Goal: Information Seeking & Learning: Learn about a topic

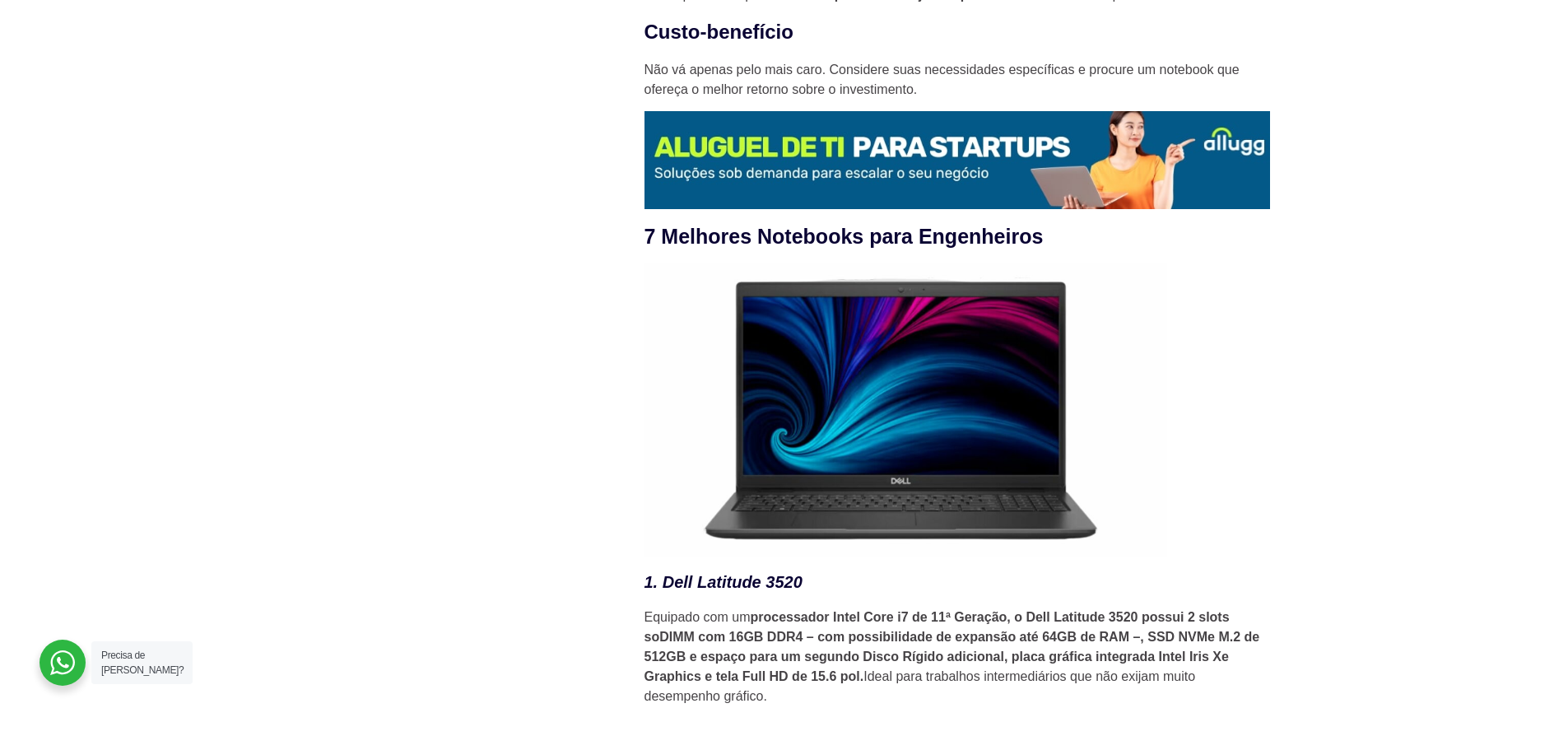
scroll to position [2224, 0]
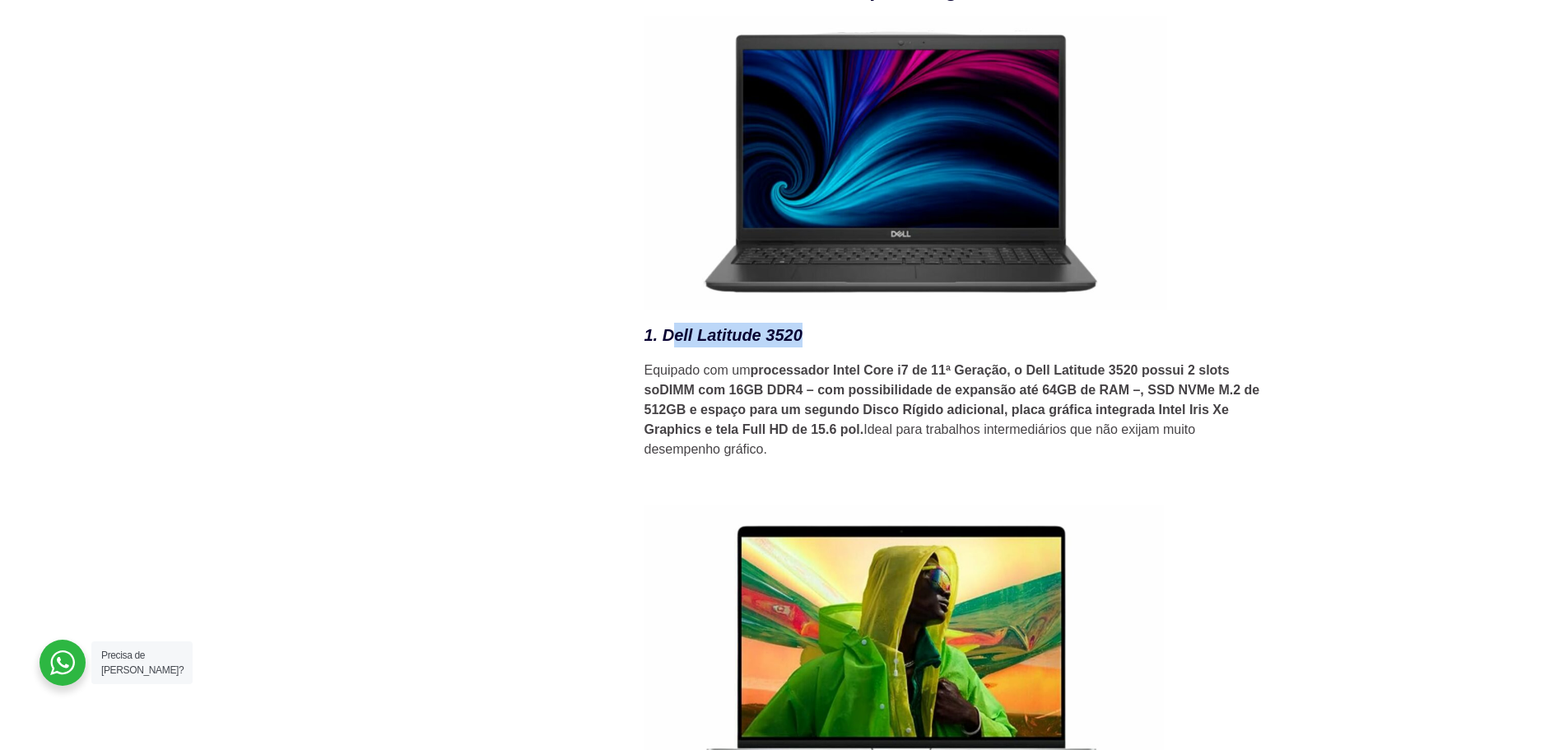
drag, startPoint x: 668, startPoint y: 345, endPoint x: 692, endPoint y: 358, distance: 27.3
click at [798, 344] on em "1. Dell Latitude 3520" at bounding box center [723, 335] width 158 height 18
click at [669, 344] on em "1. Dell Latitude 3520" at bounding box center [723, 335] width 158 height 18
drag, startPoint x: 666, startPoint y: 349, endPoint x: 804, endPoint y: 350, distance: 138.0
click at [804, 348] on h3 "1. Dell Latitude 3520" at bounding box center [958, 335] width 626 height 25
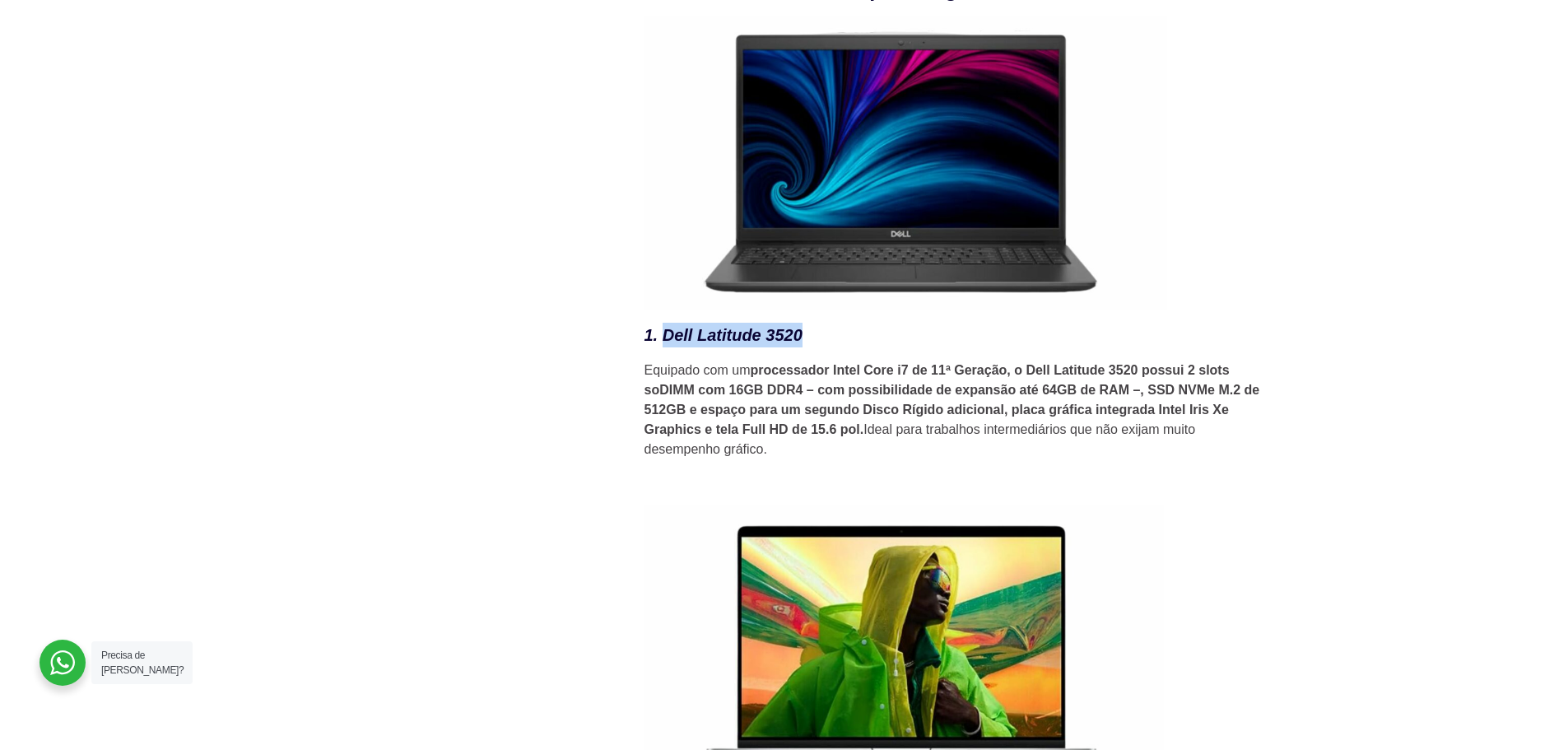
copy em "Dell Latitude 3520"
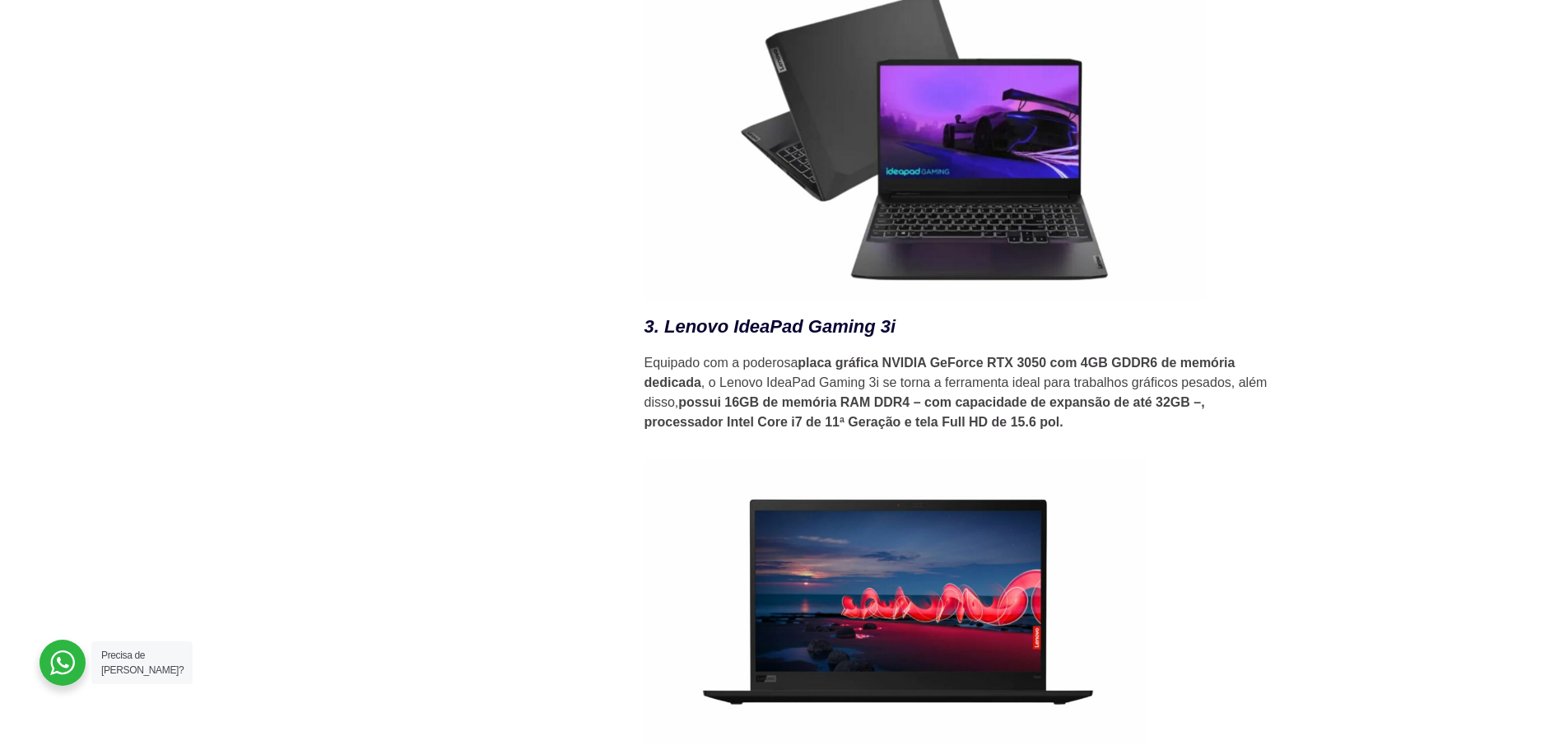
scroll to position [3377, 0]
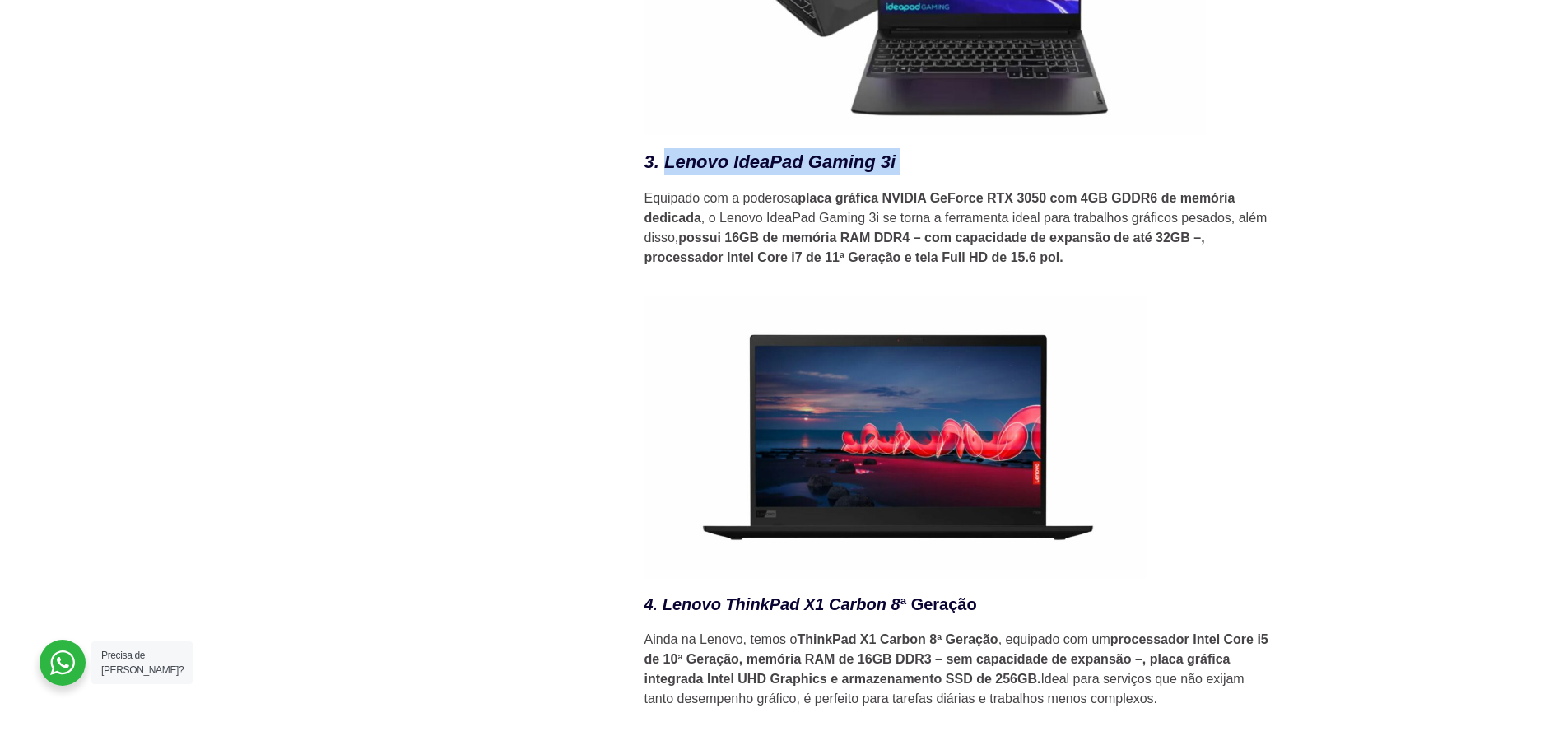
drag, startPoint x: 665, startPoint y: 170, endPoint x: 901, endPoint y: 173, distance: 236.0
click at [901, 173] on h3 "3. Lenovo IdeaPad Gaming 3i" at bounding box center [958, 162] width 626 height 27
copy h3 "Lenovo IdeaPad Gaming 3i"
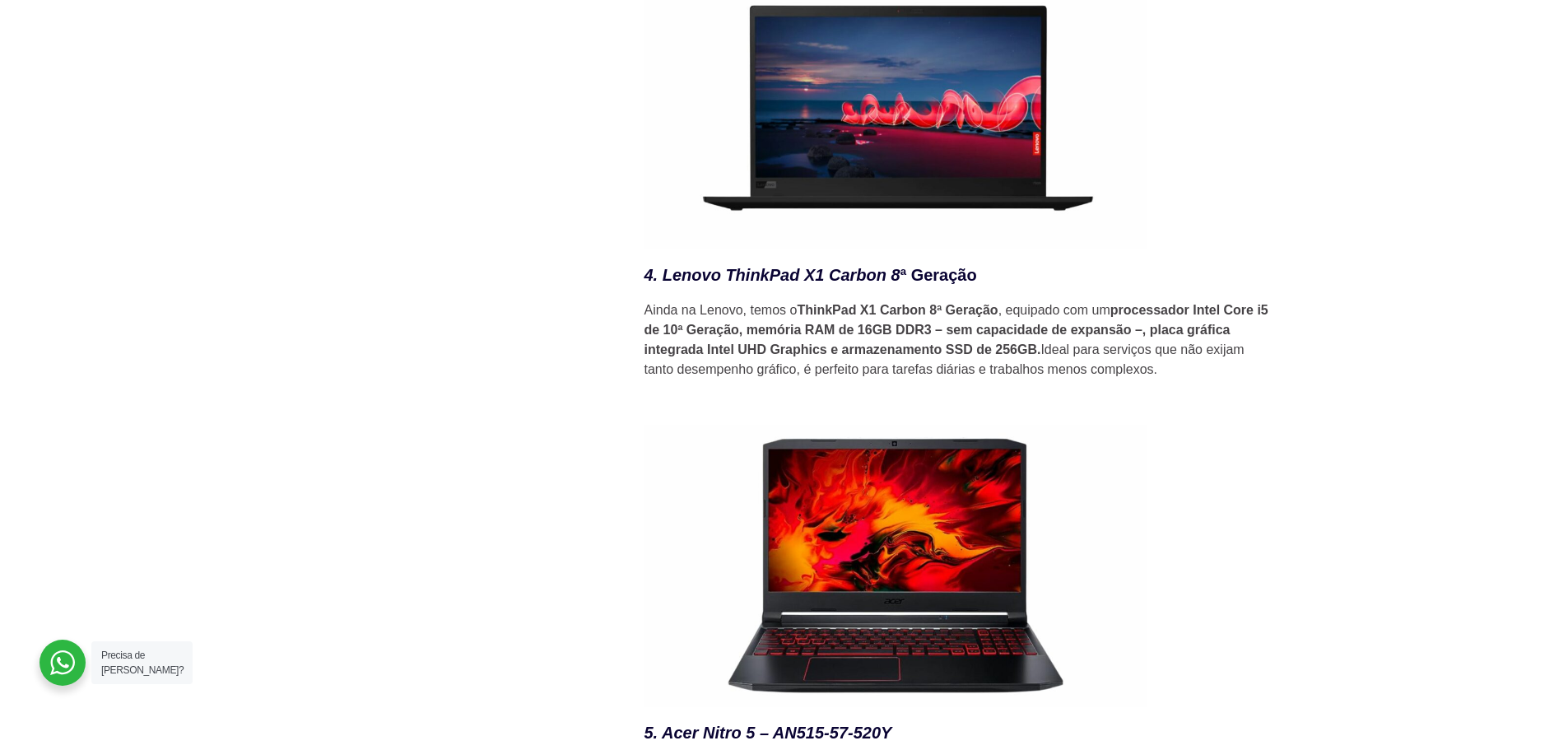
scroll to position [3789, 0]
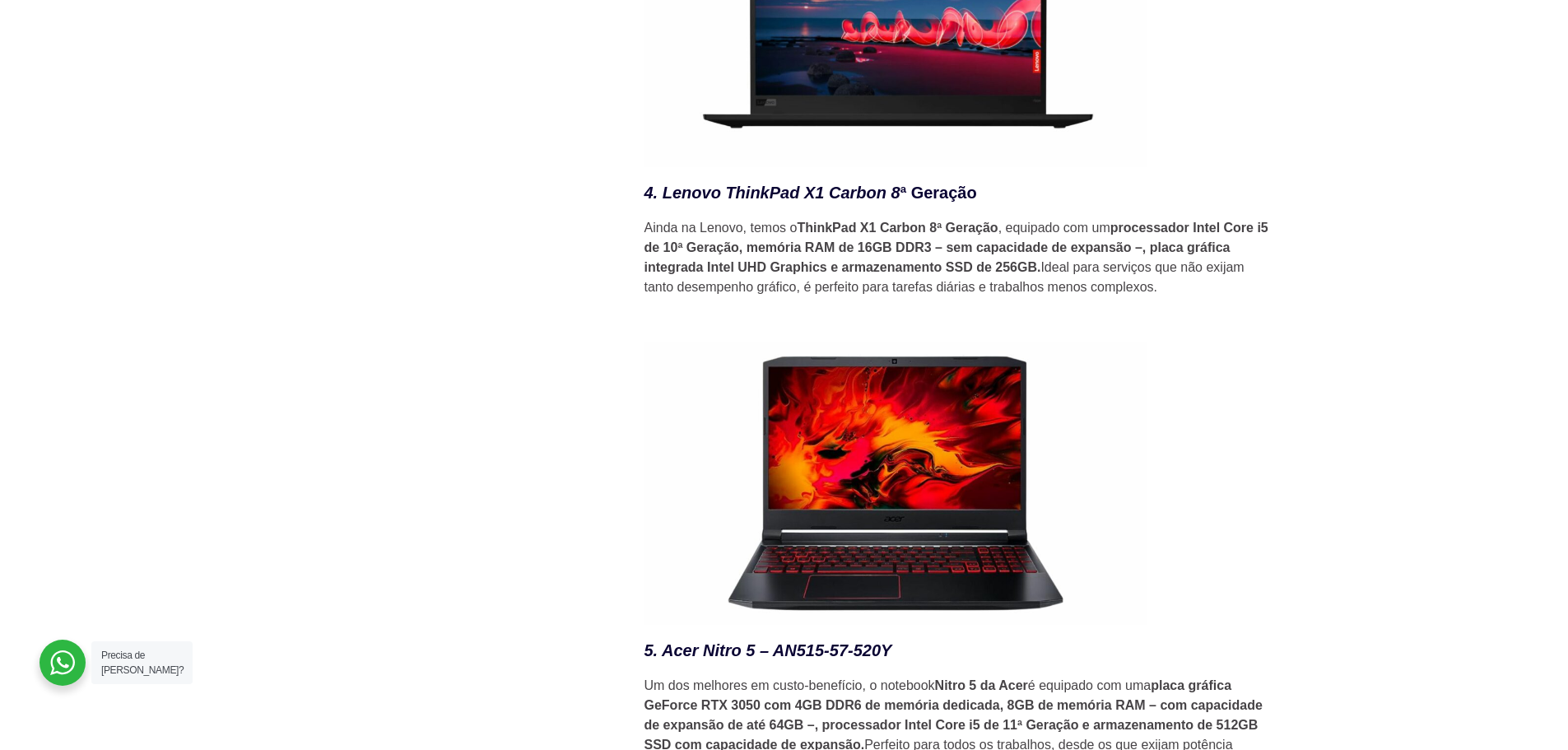
drag, startPoint x: 684, startPoint y: 200, endPoint x: 980, endPoint y: 206, distance: 296.1
click at [980, 205] on h3 "4. Lenovo ThinkPad X1 Carbon 8 ª Geração" at bounding box center [958, 193] width 626 height 25
copy h3 "Lenovo ThinkPad X1 Carbon 8 ª Geração"
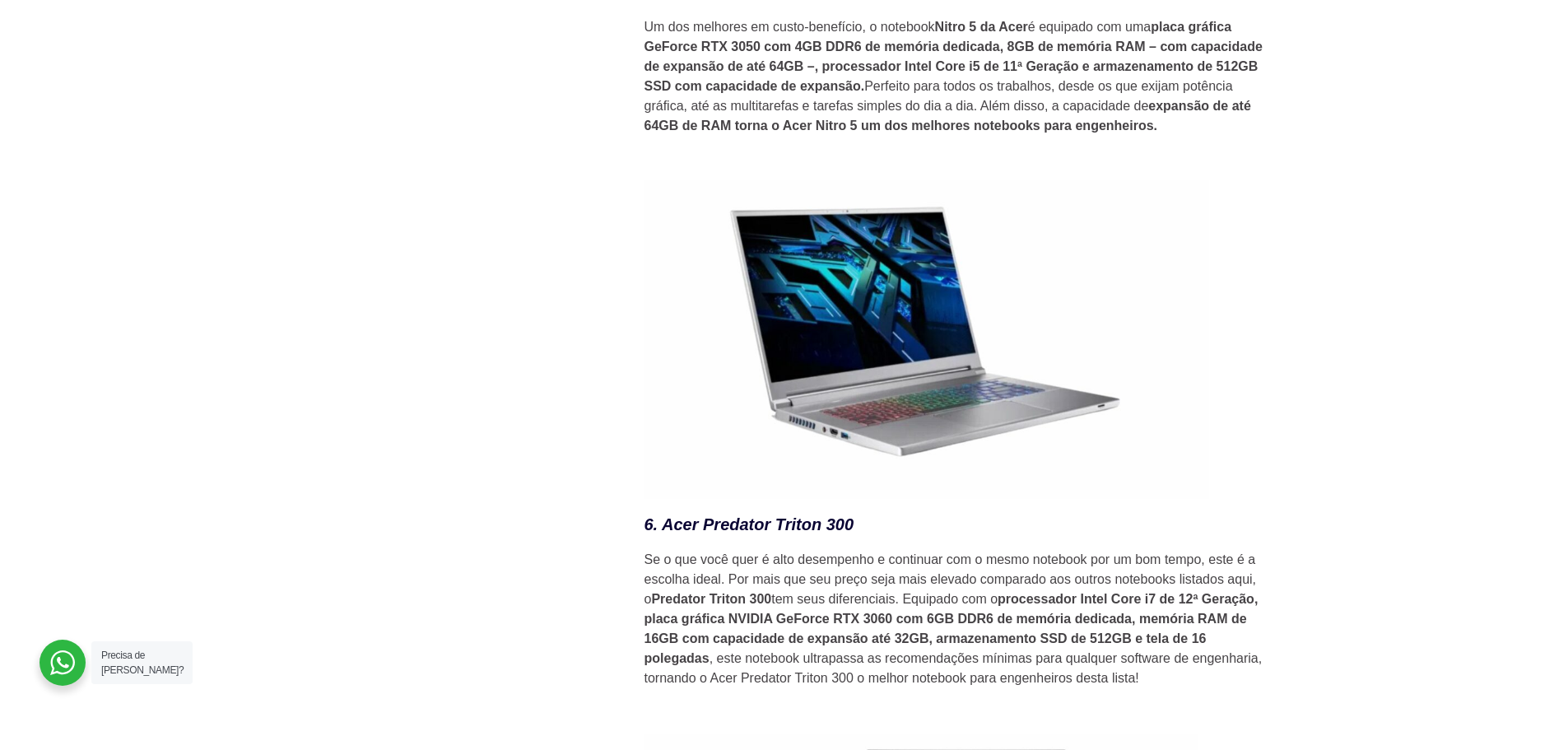
scroll to position [4283, 0]
